Goal: Find contact information: Find contact information

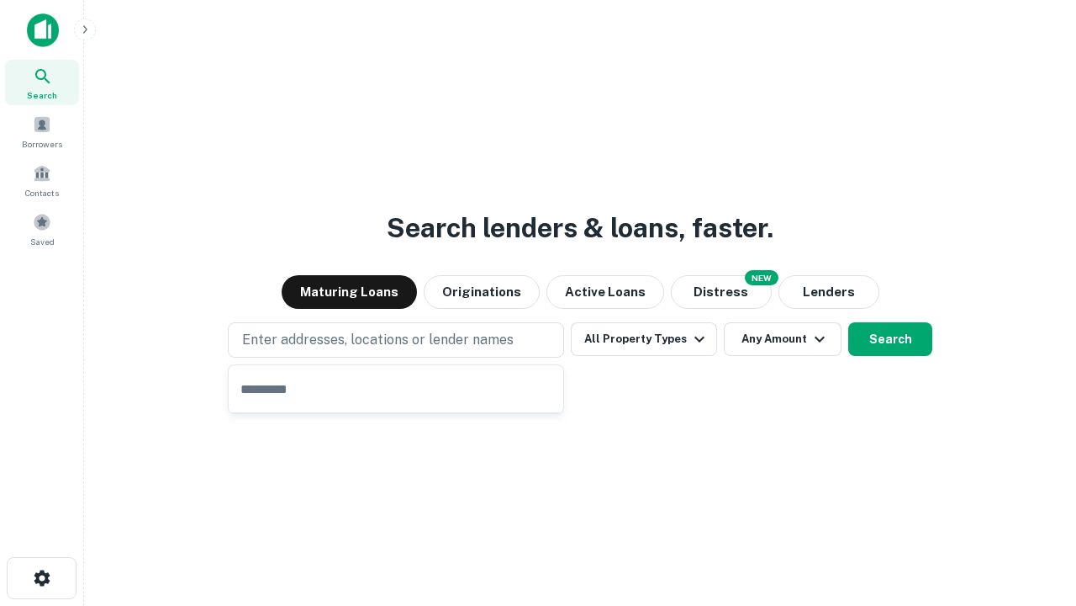
type input "**********"
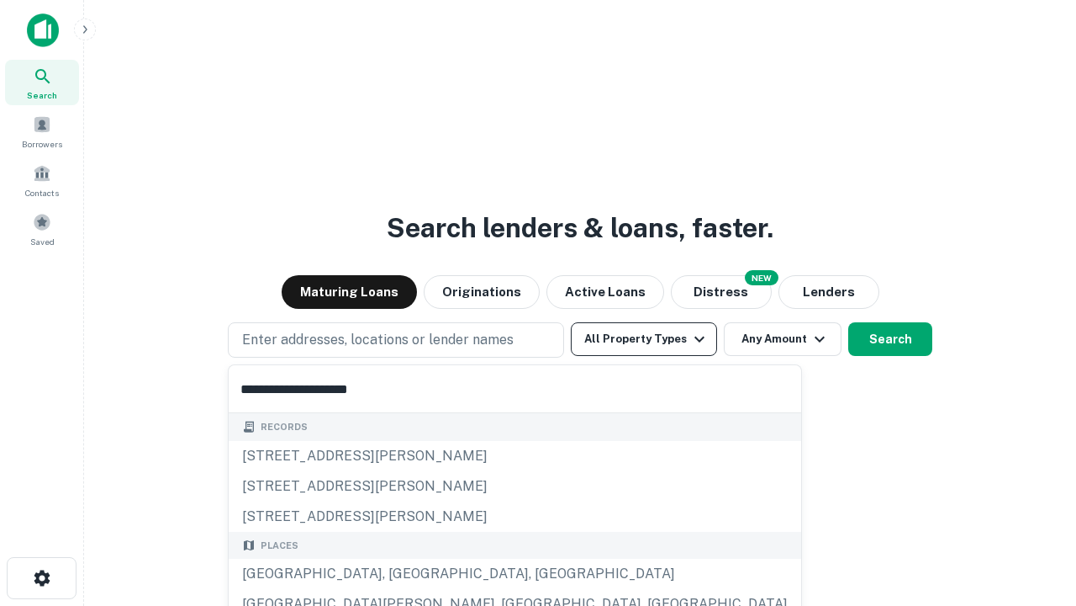
click at [402, 574] on div "Santa Monica, CA, USA" at bounding box center [515, 573] width 573 height 30
click at [644, 339] on button "All Property Types" at bounding box center [644, 339] width 146 height 34
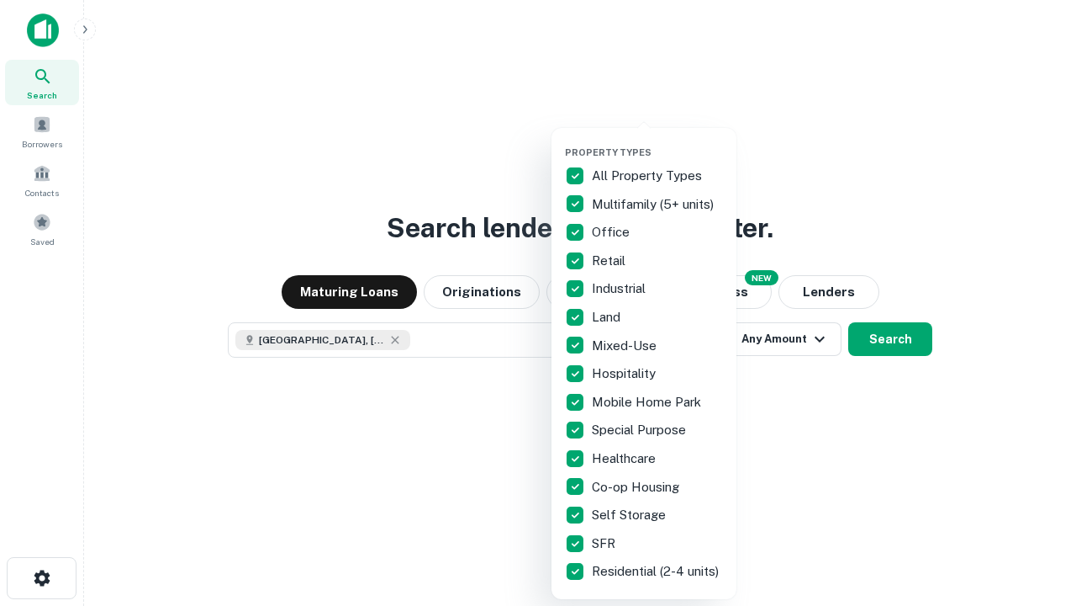
click at [658, 141] on button "button" at bounding box center [657, 141] width 185 height 1
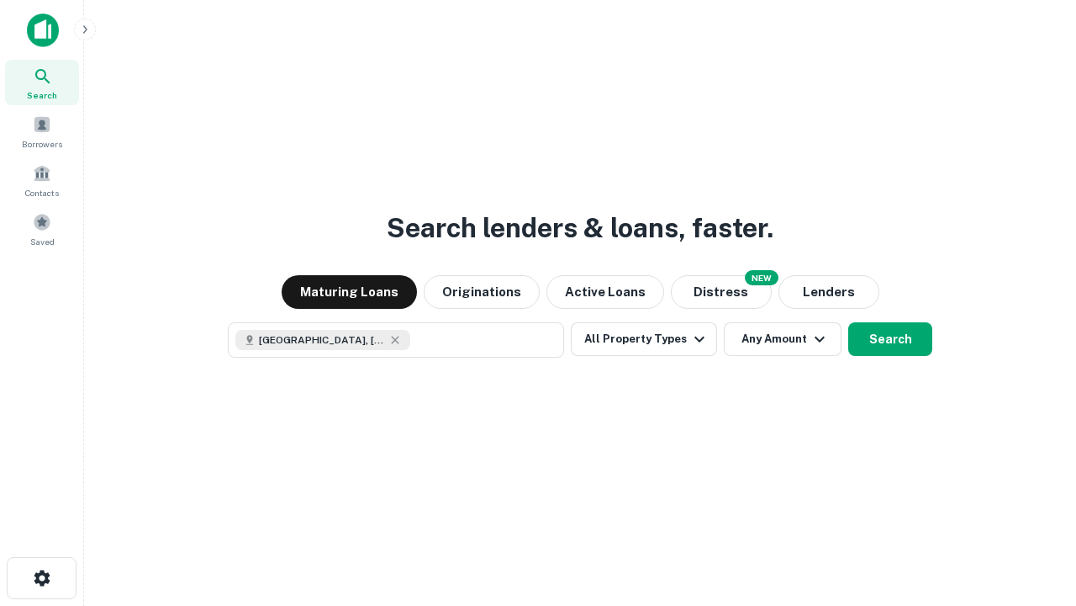
scroll to position [27, 0]
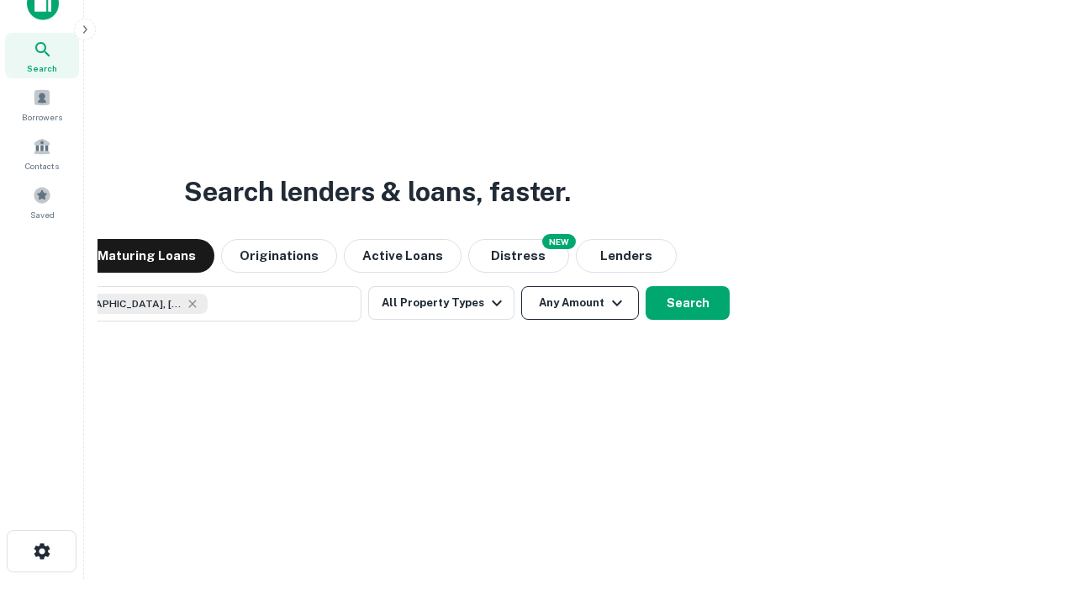
click at [521, 286] on button "Any Amount" at bounding box center [580, 303] width 118 height 34
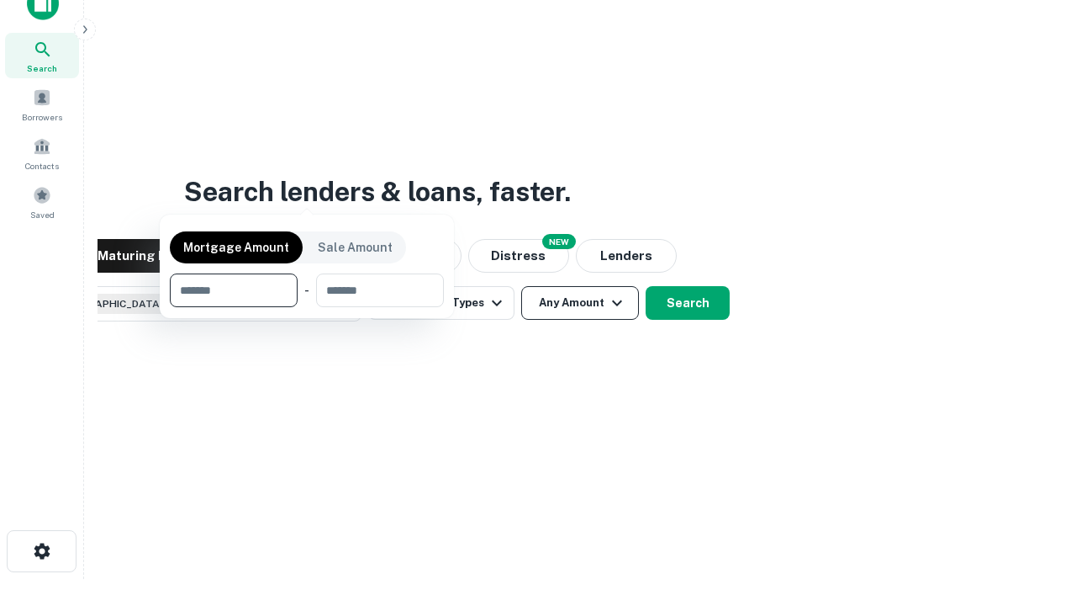
scroll to position [121, 476]
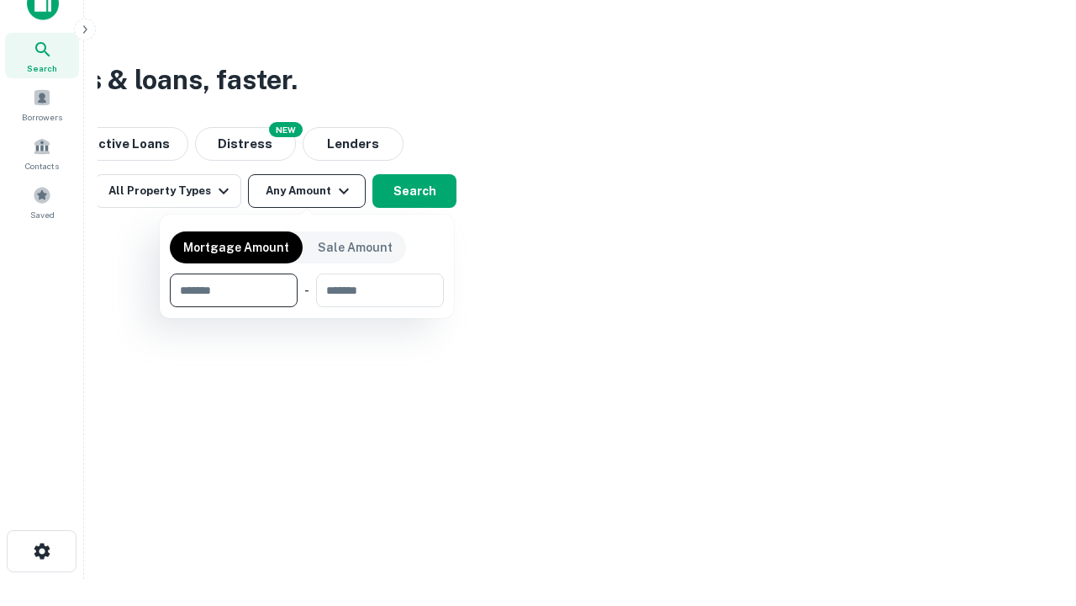
type input "*******"
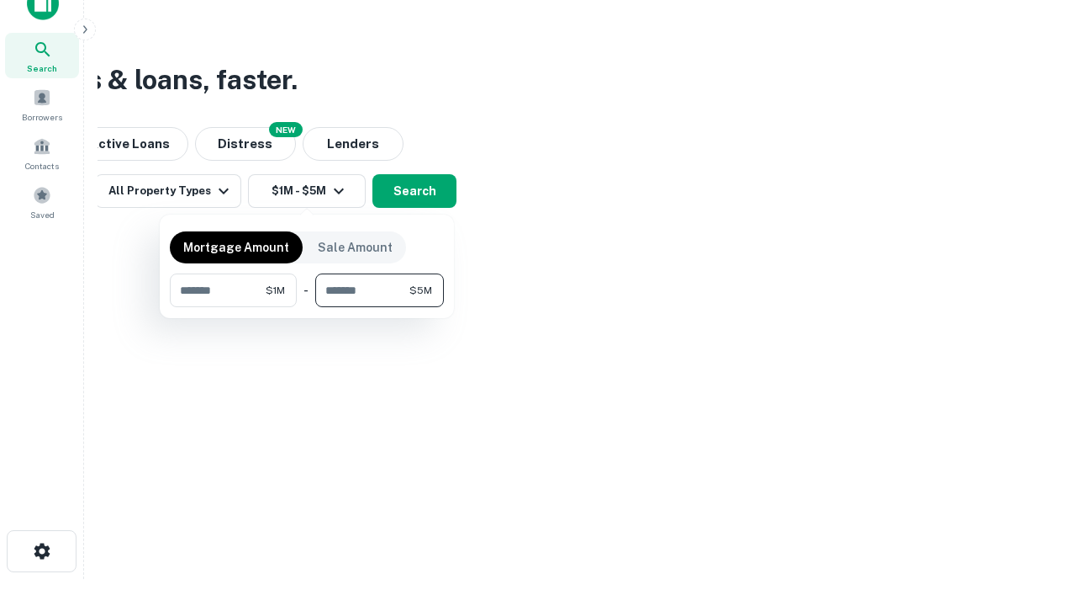
type input "*******"
click at [307, 307] on button "button" at bounding box center [307, 307] width 274 height 1
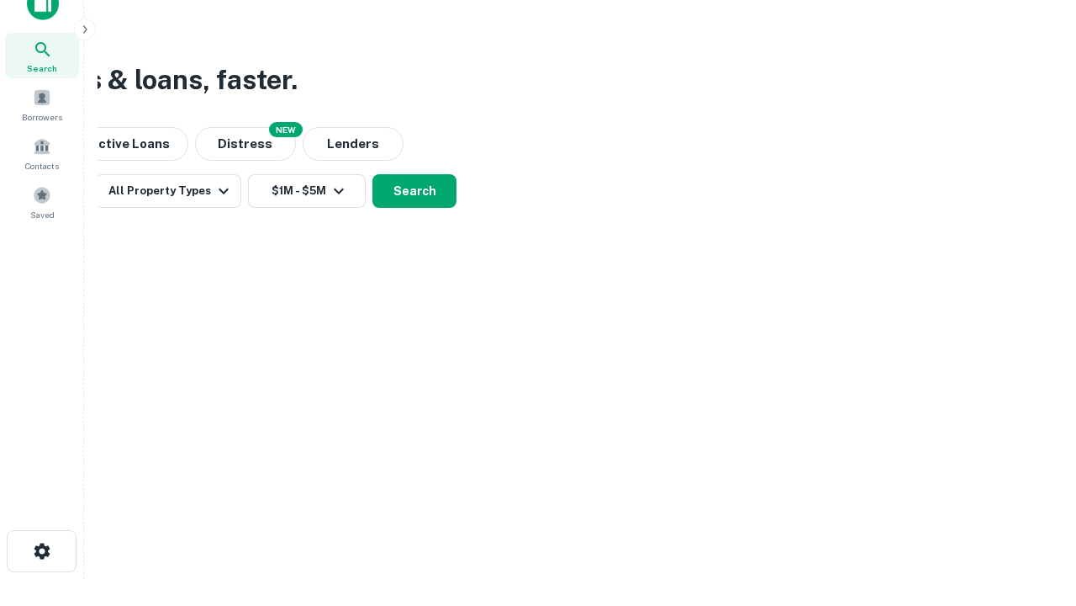
scroll to position [27, 0]
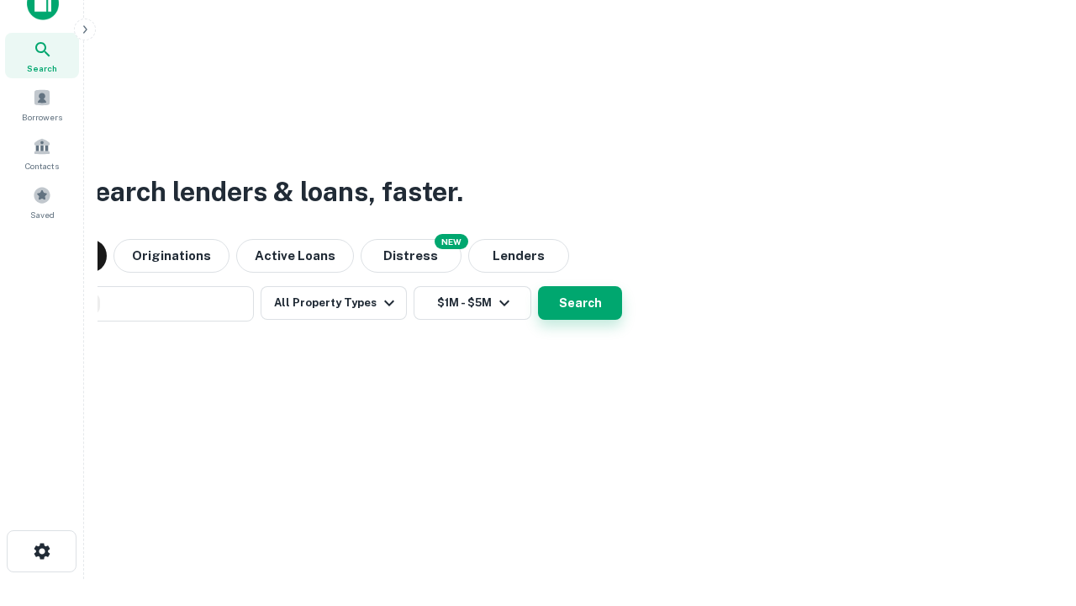
click at [538, 286] on button "Search" at bounding box center [580, 303] width 84 height 34
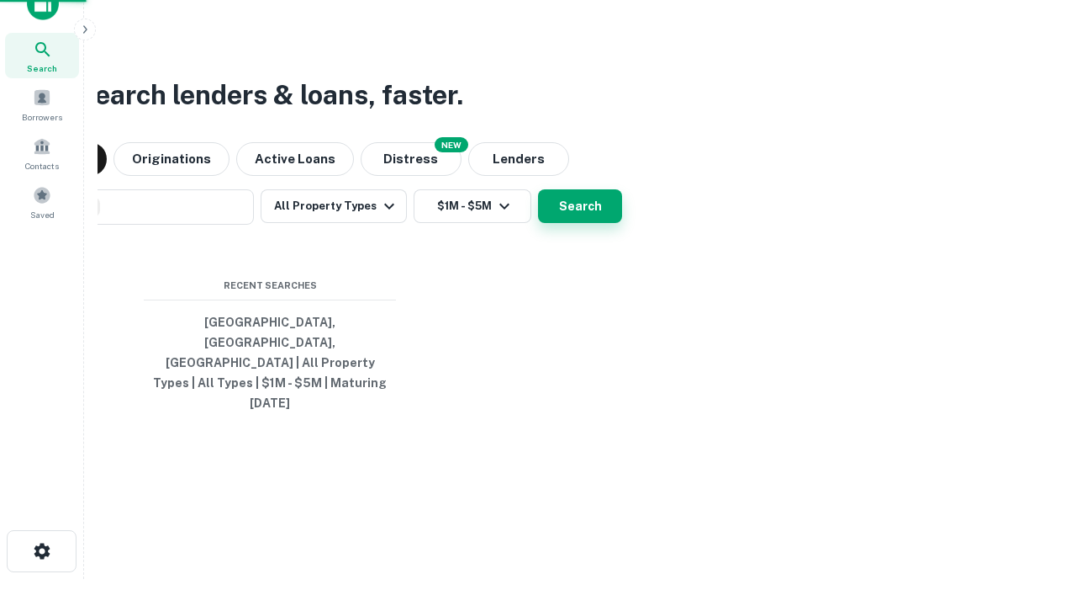
scroll to position [45, 476]
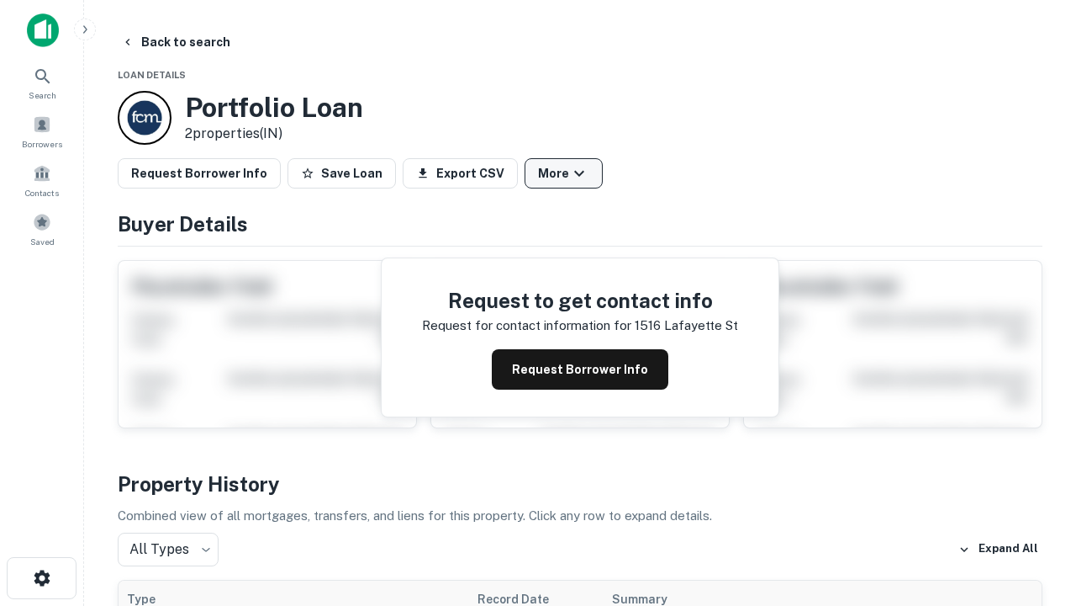
click at [563, 173] on button "More" at bounding box center [564, 173] width 78 height 30
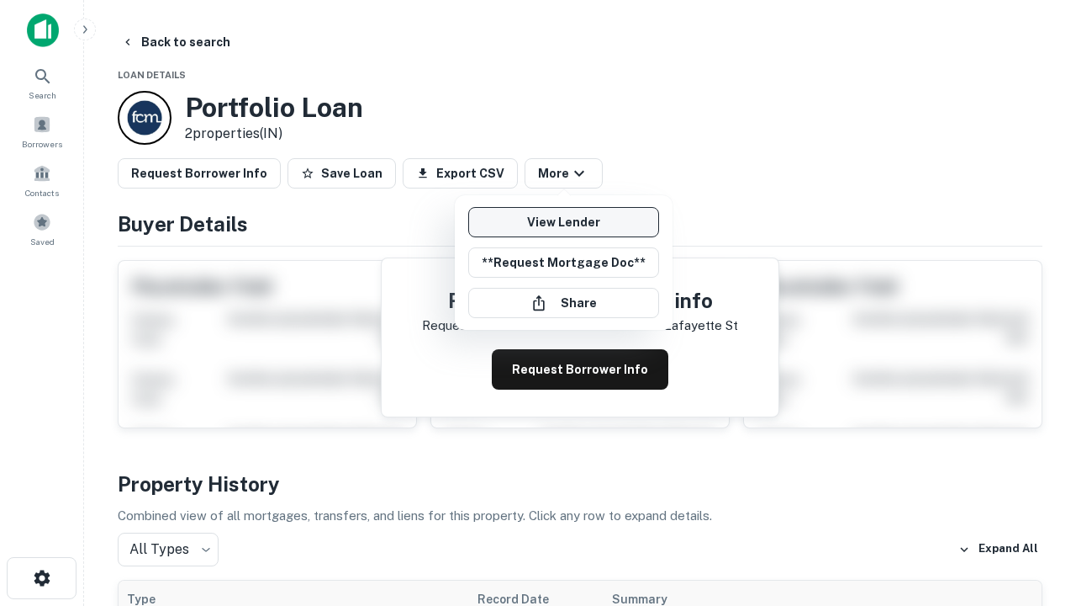
click at [563, 222] on link "View Lender" at bounding box center [563, 222] width 191 height 30
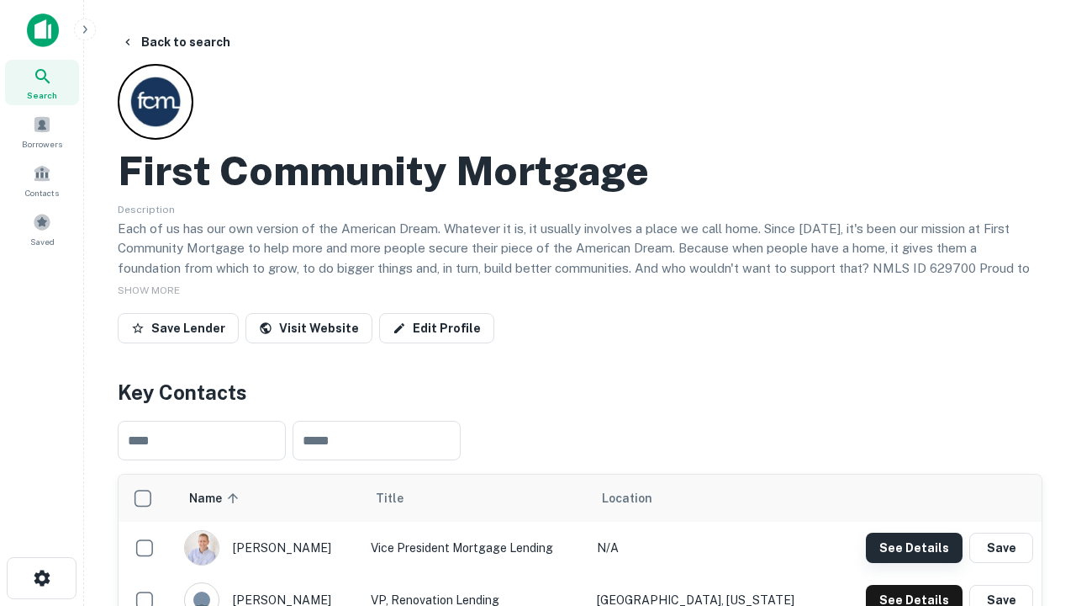
click at [914, 547] on button "See Details" at bounding box center [914, 547] width 97 height 30
